Goal: Find specific page/section: Find specific page/section

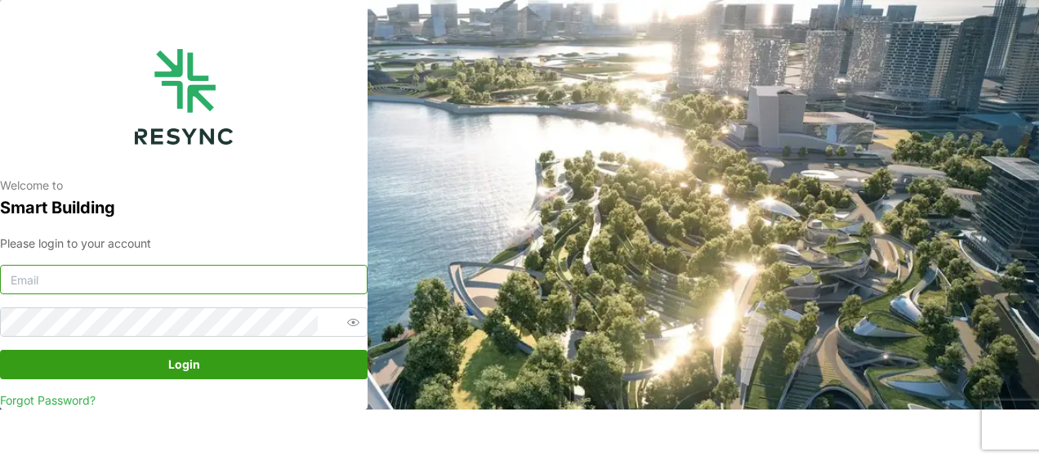
click at [226, 278] on input at bounding box center [183, 279] width 367 height 29
click at [223, 278] on input at bounding box center [183, 279] width 367 height 29
click at [129, 265] on input at bounding box center [183, 279] width 367 height 29
click at [143, 283] on input at bounding box center [183, 279] width 367 height 29
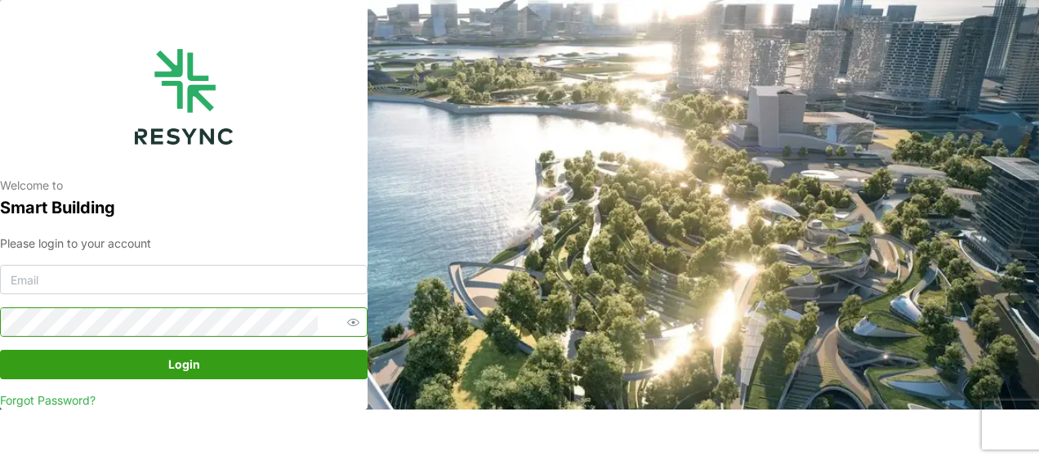
type input "aliff_muhammad@defencecollectivesg.com"
click at [0, 350] on button "Login" at bounding box center [183, 364] width 367 height 29
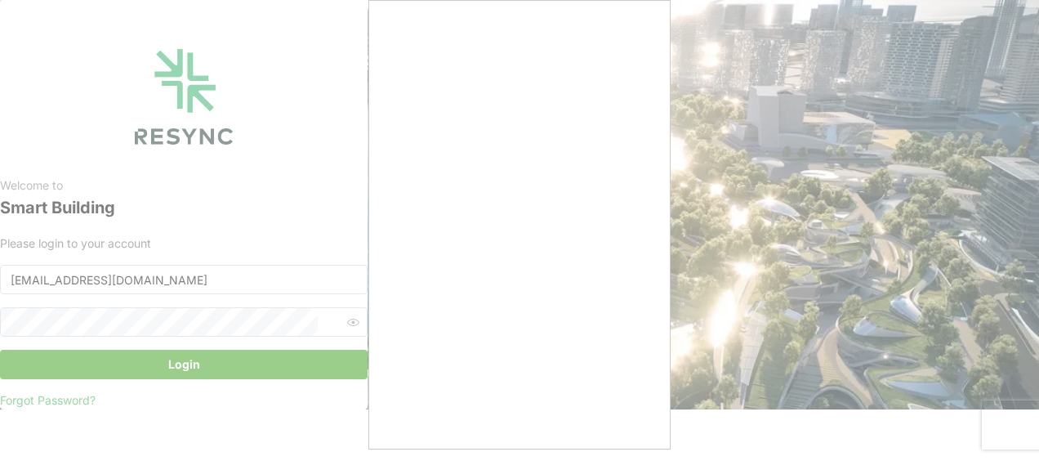
scroll to position [7, 0]
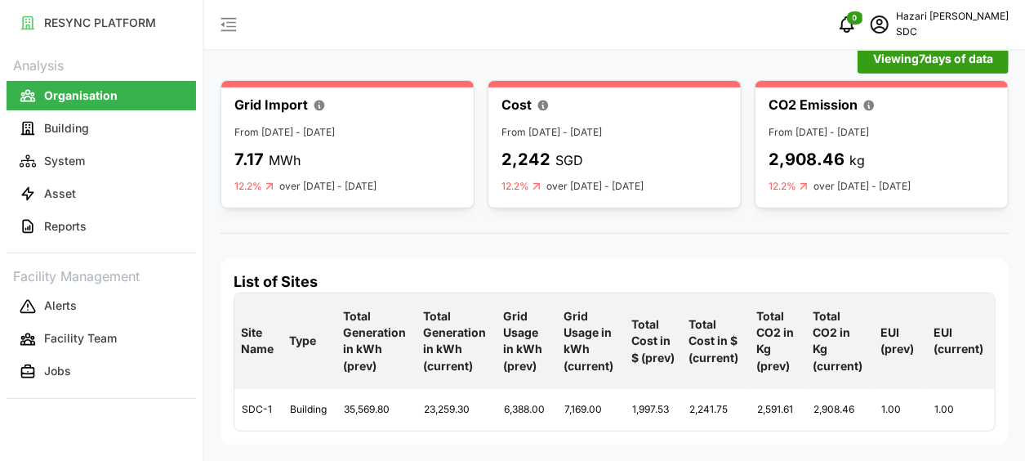
scroll to position [273, 0]
click at [81, 122] on p "Building" at bounding box center [66, 128] width 45 height 16
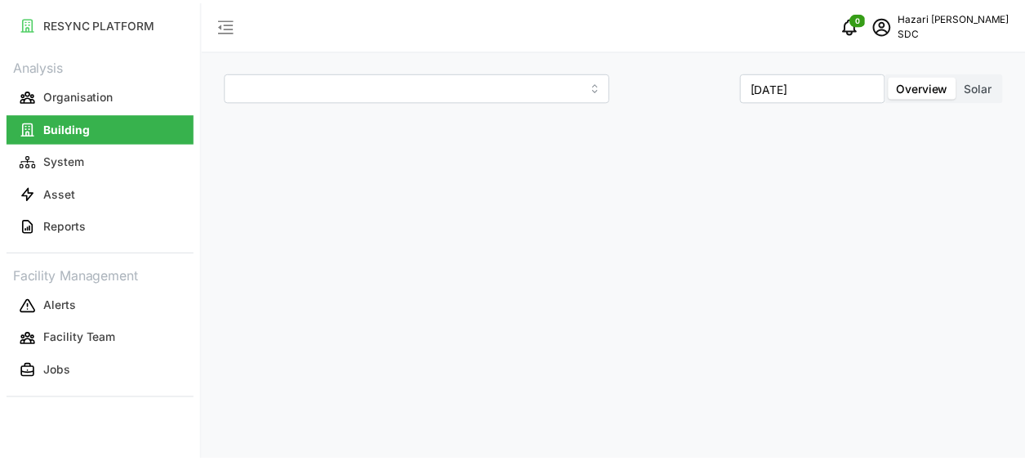
scroll to position [1854, 0]
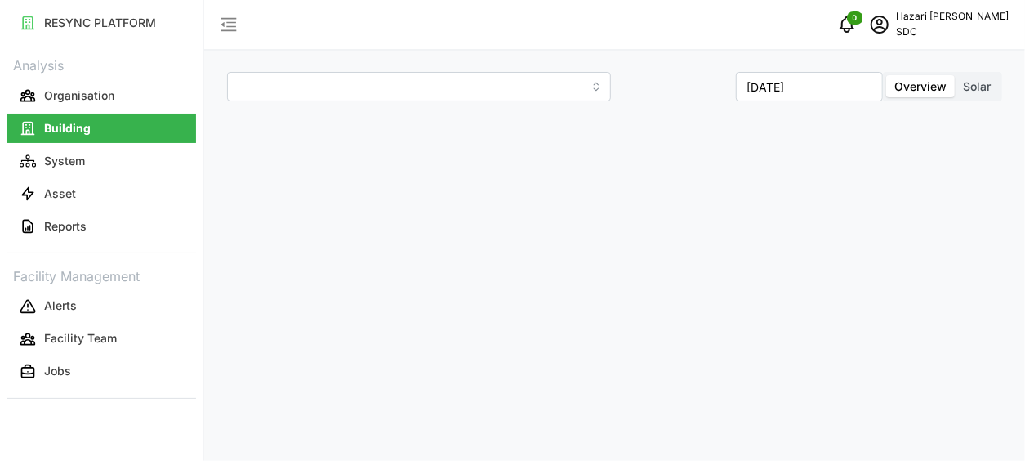
type input "SDC-1"
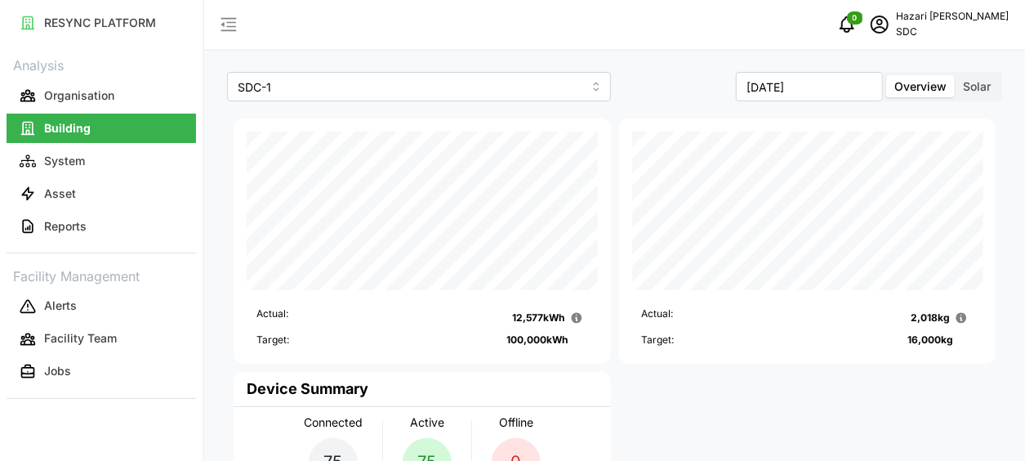
scroll to position [82, 0]
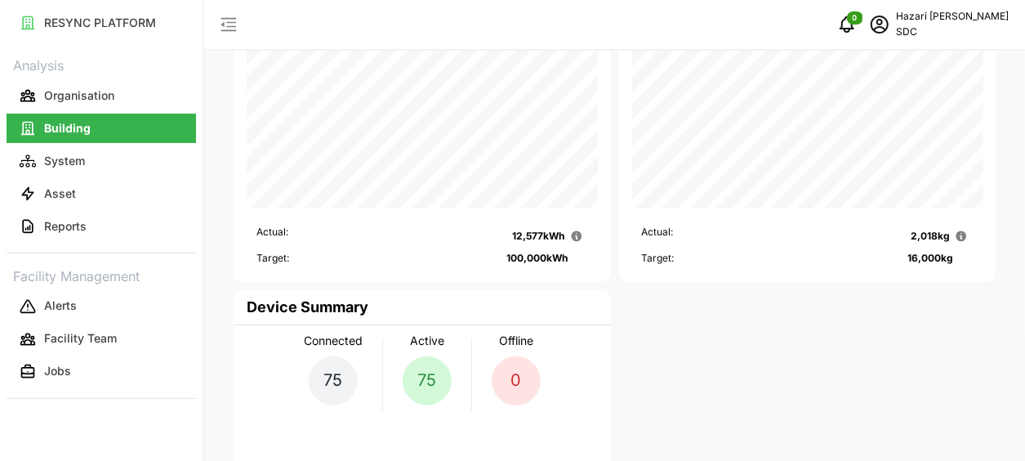
click at [103, 93] on p "Organisation" at bounding box center [79, 95] width 70 height 16
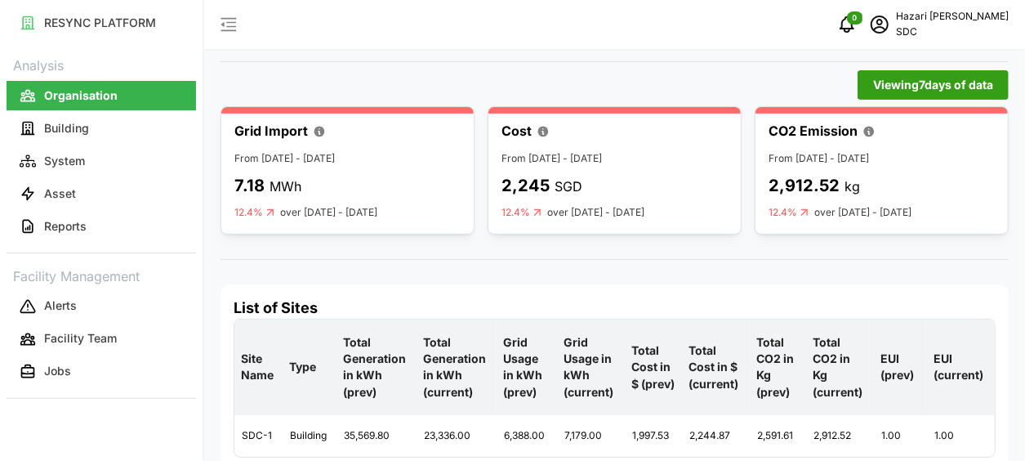
scroll to position [280, 0]
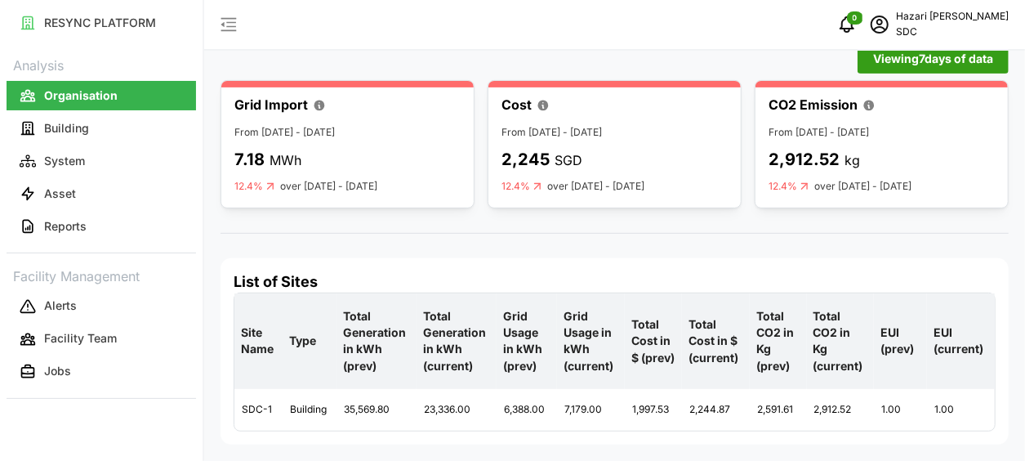
click at [84, 166] on p "System" at bounding box center [64, 161] width 41 height 16
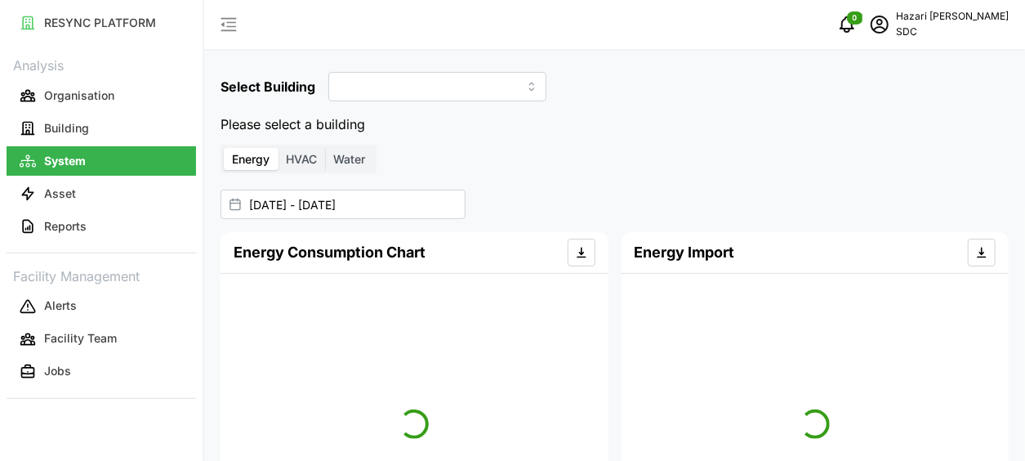
type input "SDC-1"
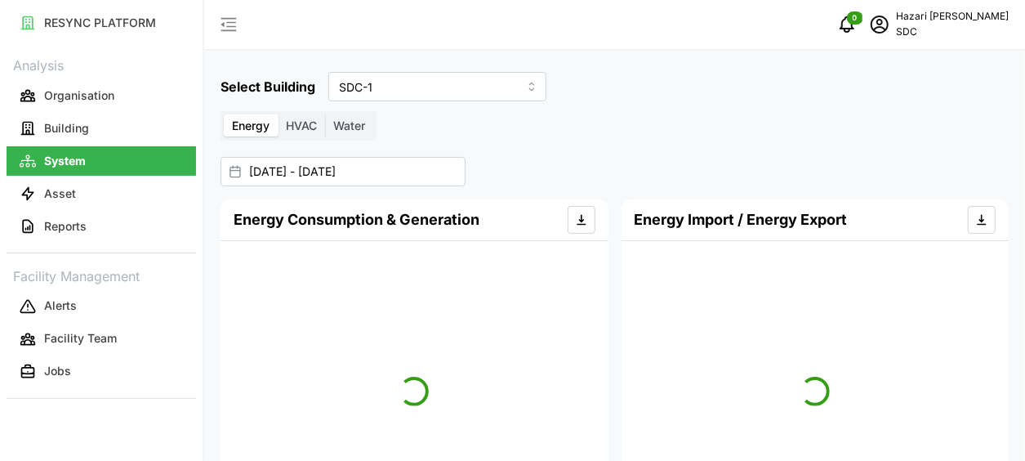
click at [82, 159] on p "System" at bounding box center [65, 161] width 42 height 16
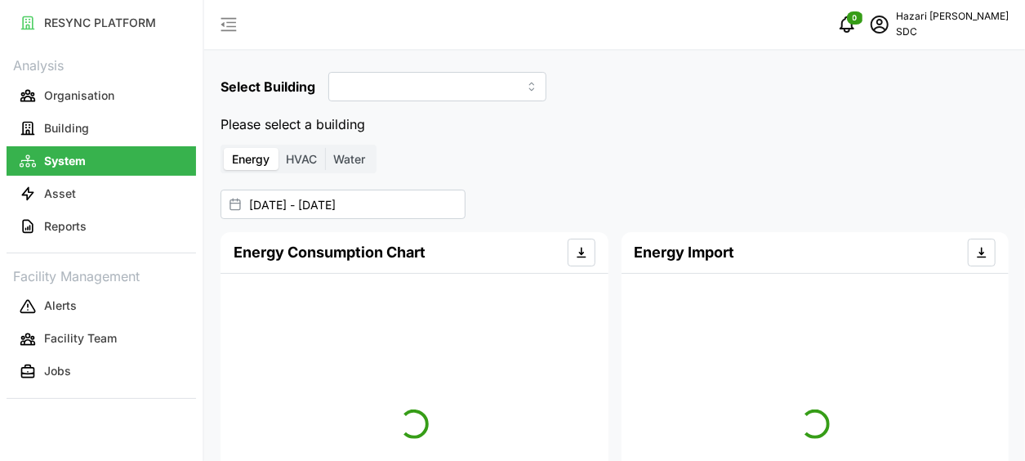
type input "SDC-1"
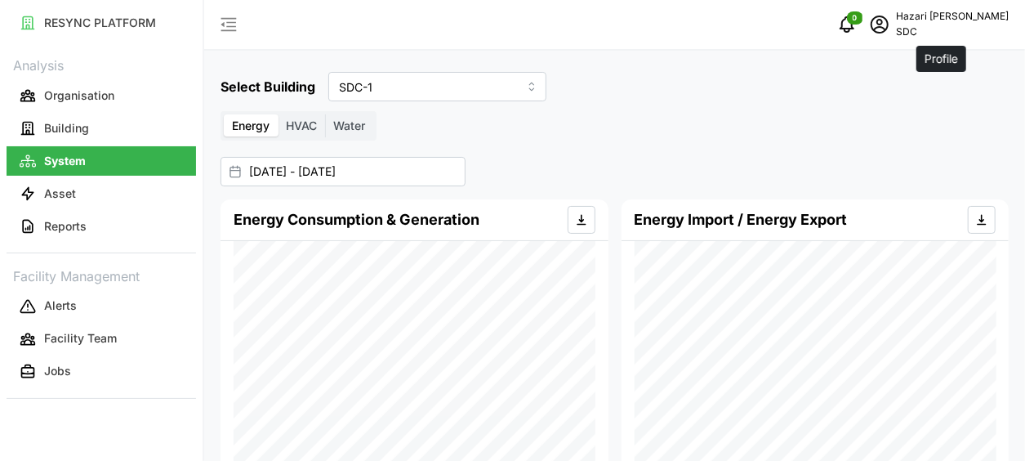
click at [889, 22] on icon "schedule" at bounding box center [880, 25] width 20 height 20
click at [931, 122] on div "Logout" at bounding box center [949, 123] width 116 height 18
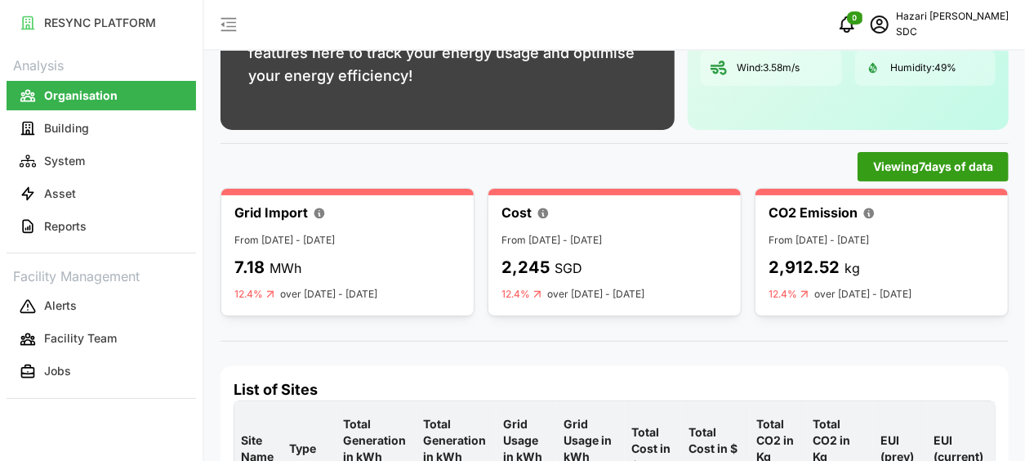
scroll to position [280, 0]
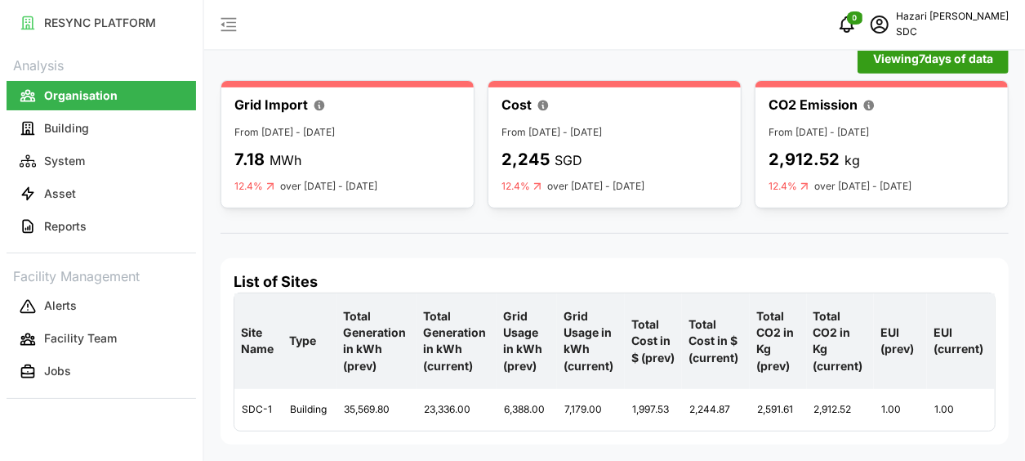
click at [90, 161] on button "System" at bounding box center [101, 160] width 189 height 29
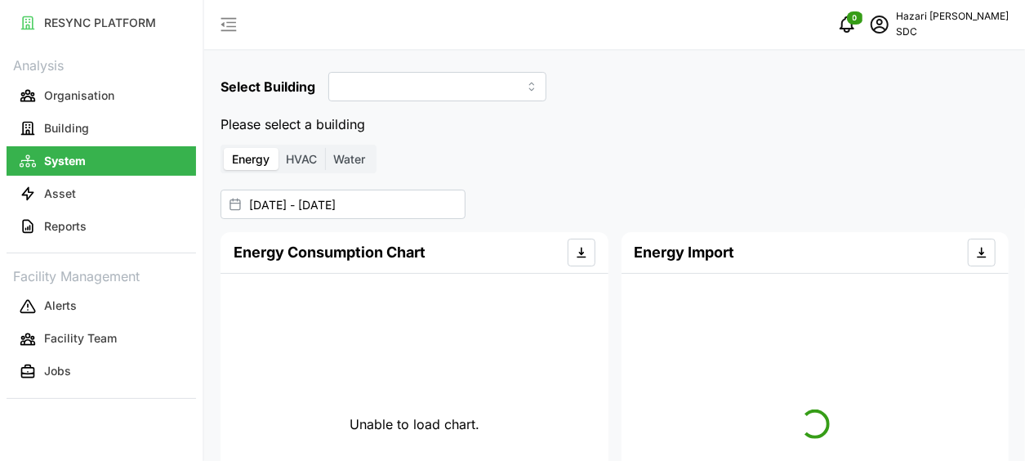
type input "SDC-1"
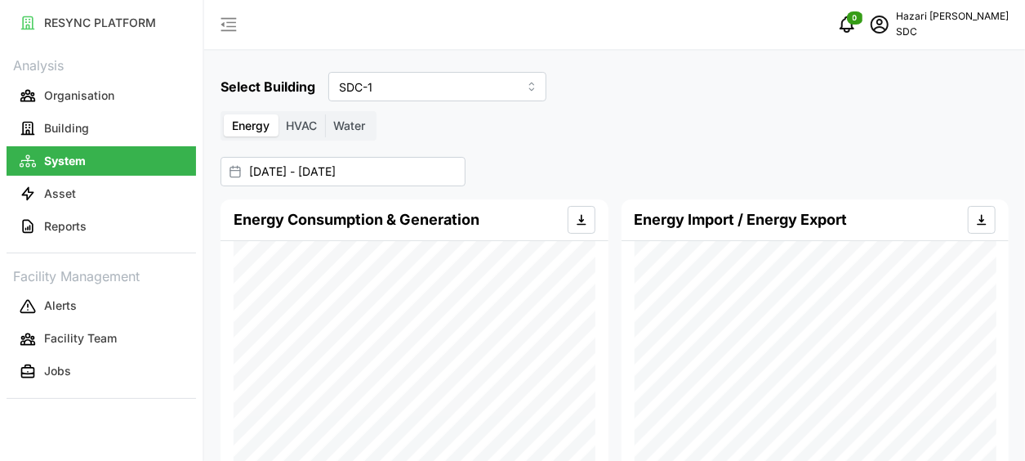
click at [128, 132] on button "Building" at bounding box center [101, 128] width 189 height 29
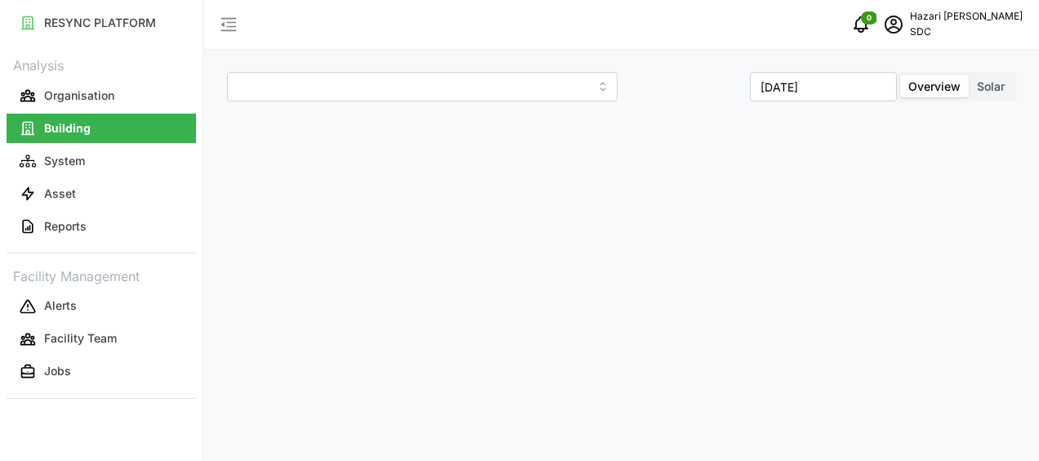
type input "SDC-1"
